Goal: Task Accomplishment & Management: Complete application form

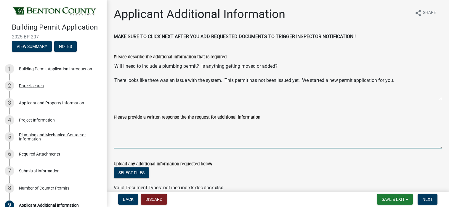
click at [137, 143] on textarea "Please provide a written response the the request for additional information" at bounding box center [278, 135] width 328 height 28
type textarea "I"
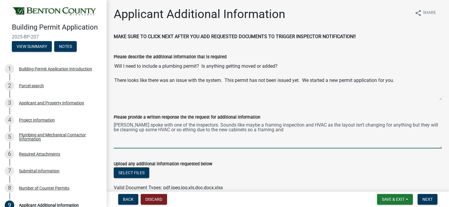
drag, startPoint x: 265, startPoint y: 131, endPoint x: 194, endPoint y: 126, distance: 70.7
click at [194, 126] on textarea "[PERSON_NAME] spoke with one of the inspectors. Sounds like maybe a framing ins…" at bounding box center [278, 135] width 328 height 28
type textarea "[PERSON_NAME] spoke with one of the inspectors."
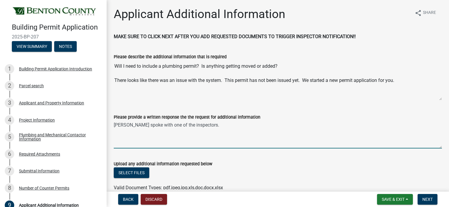
drag, startPoint x: 194, startPoint y: 125, endPoint x: 112, endPoint y: 127, distance: 81.8
click at [112, 127] on div "Please provide a written response the the request for additional information [P…" at bounding box center [277, 127] width 337 height 43
type textarea "P"
type textarea "H"
type textarea "I"
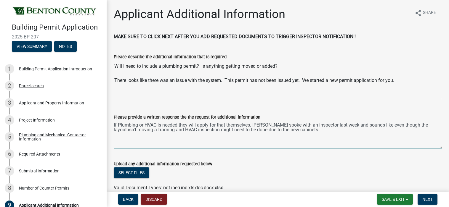
click at [315, 135] on textarea "If Plumbing or HVAC is needed they will apply for that themselves. [PERSON_NAME…" at bounding box center [278, 135] width 328 height 28
click at [320, 133] on textarea "If Plumbing or HVAC is needed they will apply for that themselves. [PERSON_NAME…" at bounding box center [278, 135] width 328 height 28
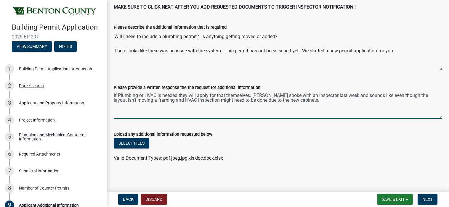
scroll to position [31, 0]
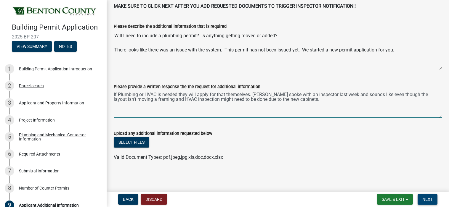
type textarea "If Plumbing or HVAC is needed they will apply for that themselves. [PERSON_NAME…"
click at [427, 200] on span "Next" at bounding box center [428, 199] width 10 height 5
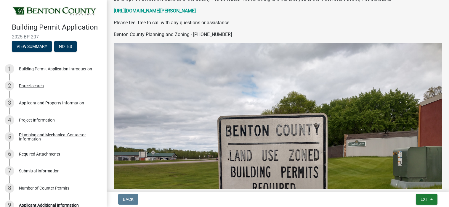
scroll to position [181, 0]
